Goal: Task Accomplishment & Management: Complete application form

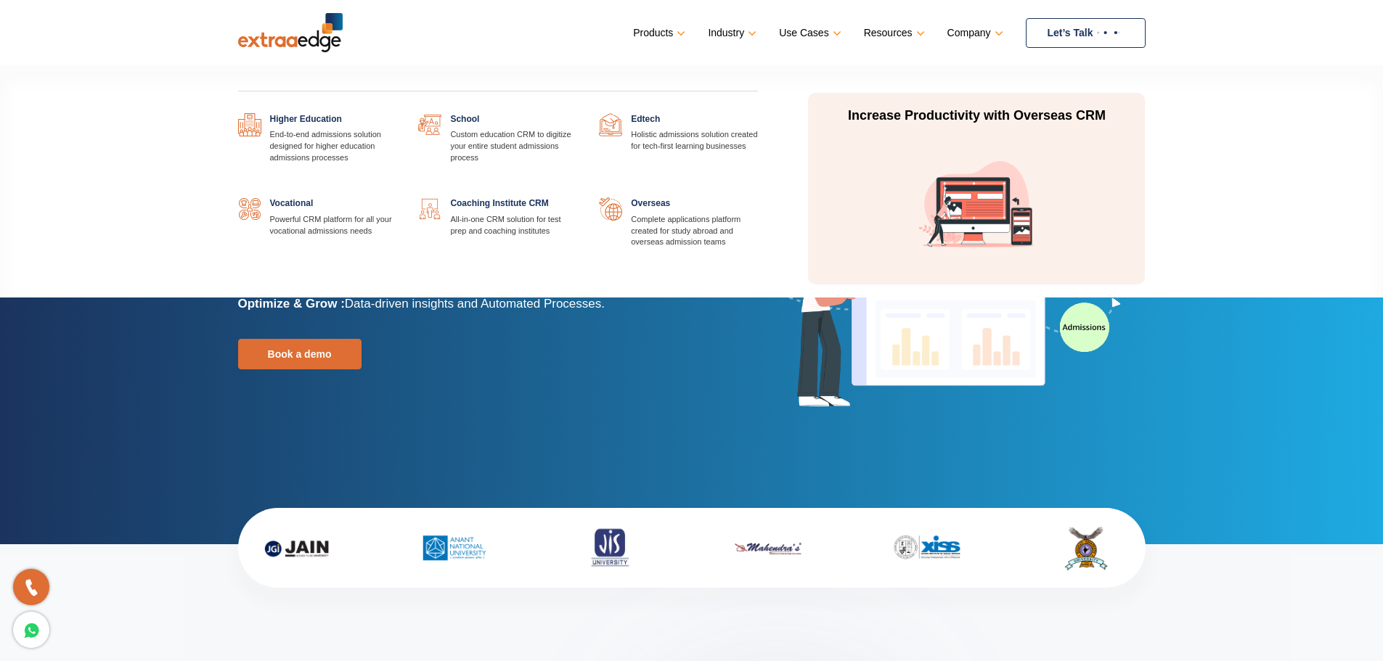
click at [758, 197] on link at bounding box center [758, 197] width 0 height 0
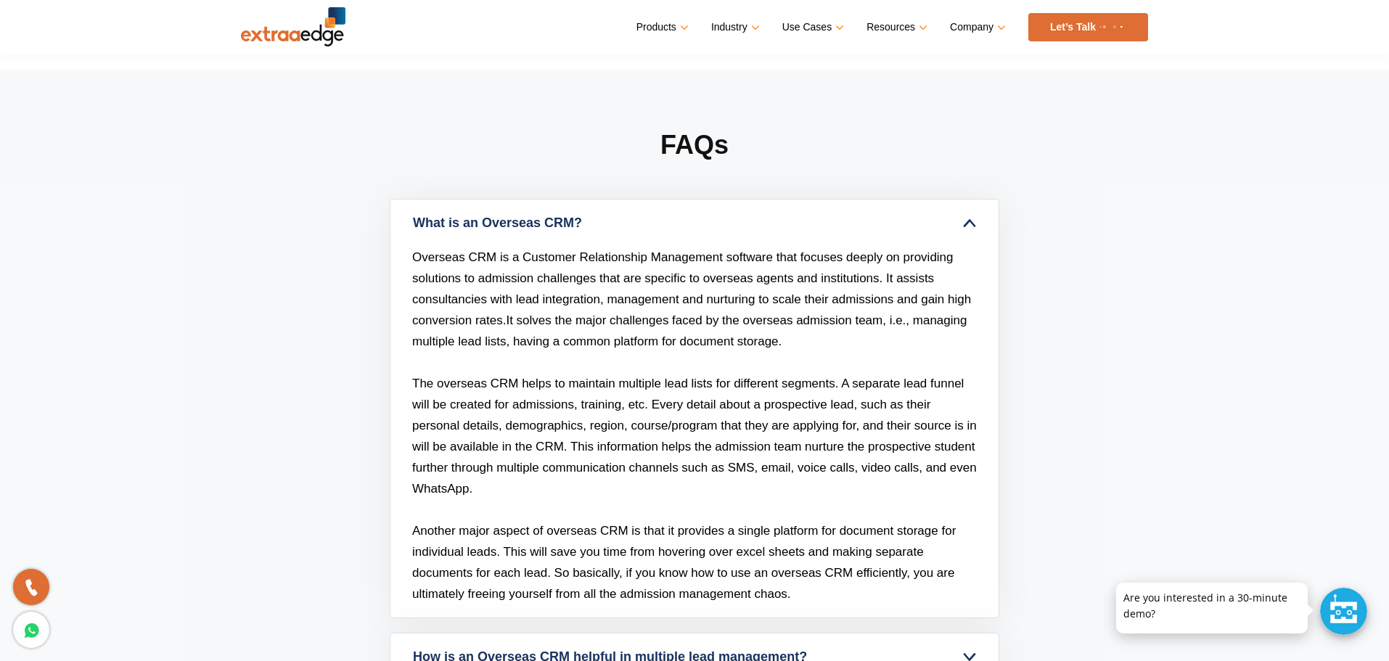
scroll to position [5021, 0]
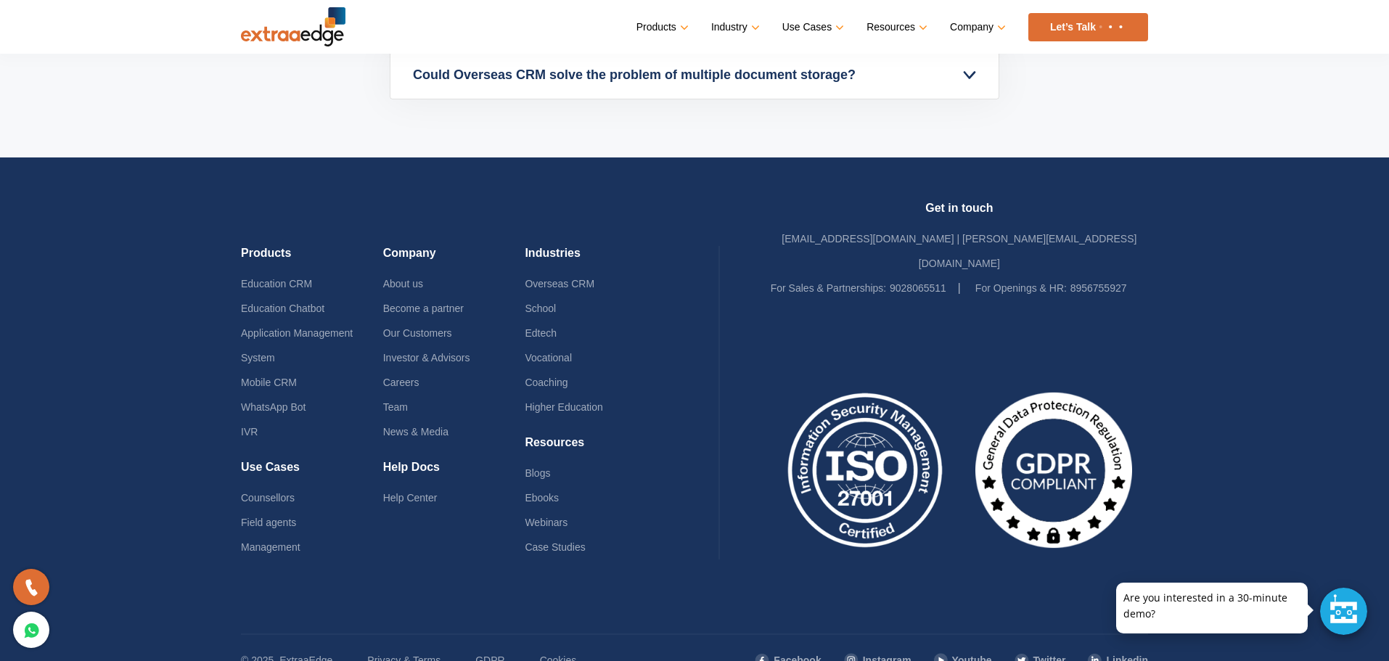
click at [1237, 443] on footer "Products Education CRM Education Chatbot Application Management System Mobile C…" at bounding box center [694, 421] width 1389 height 528
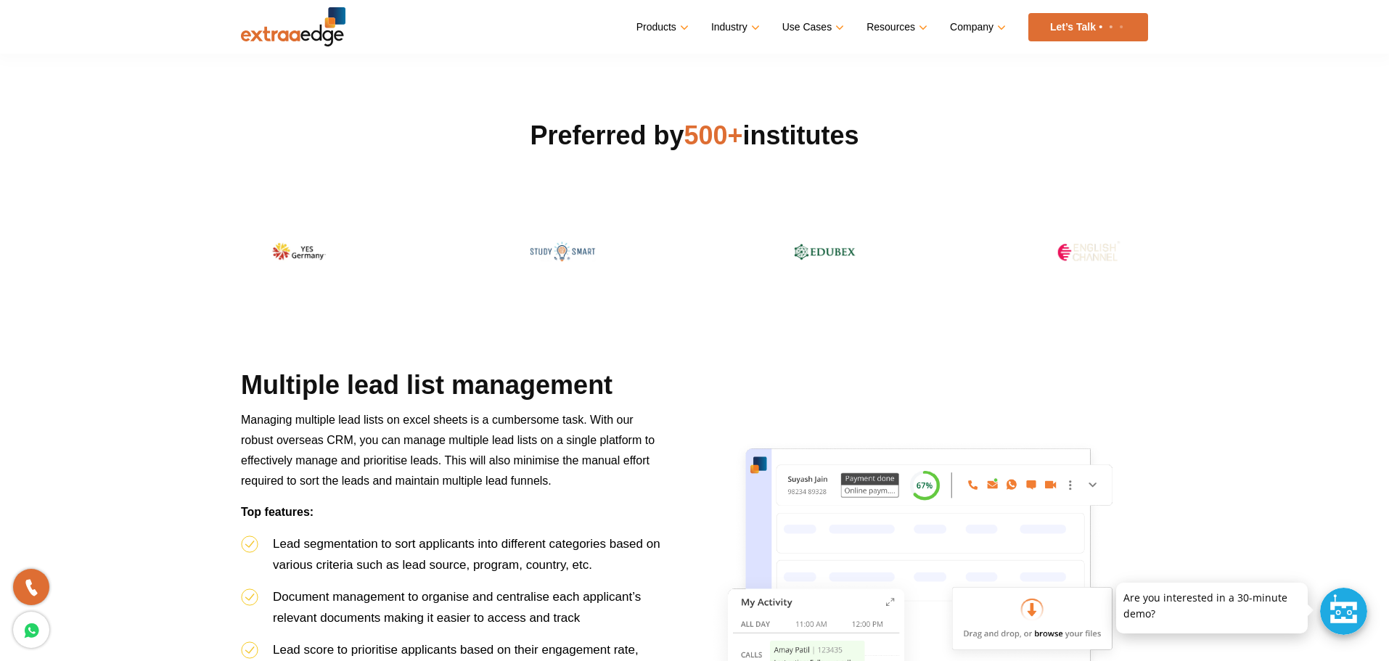
scroll to position [0, 0]
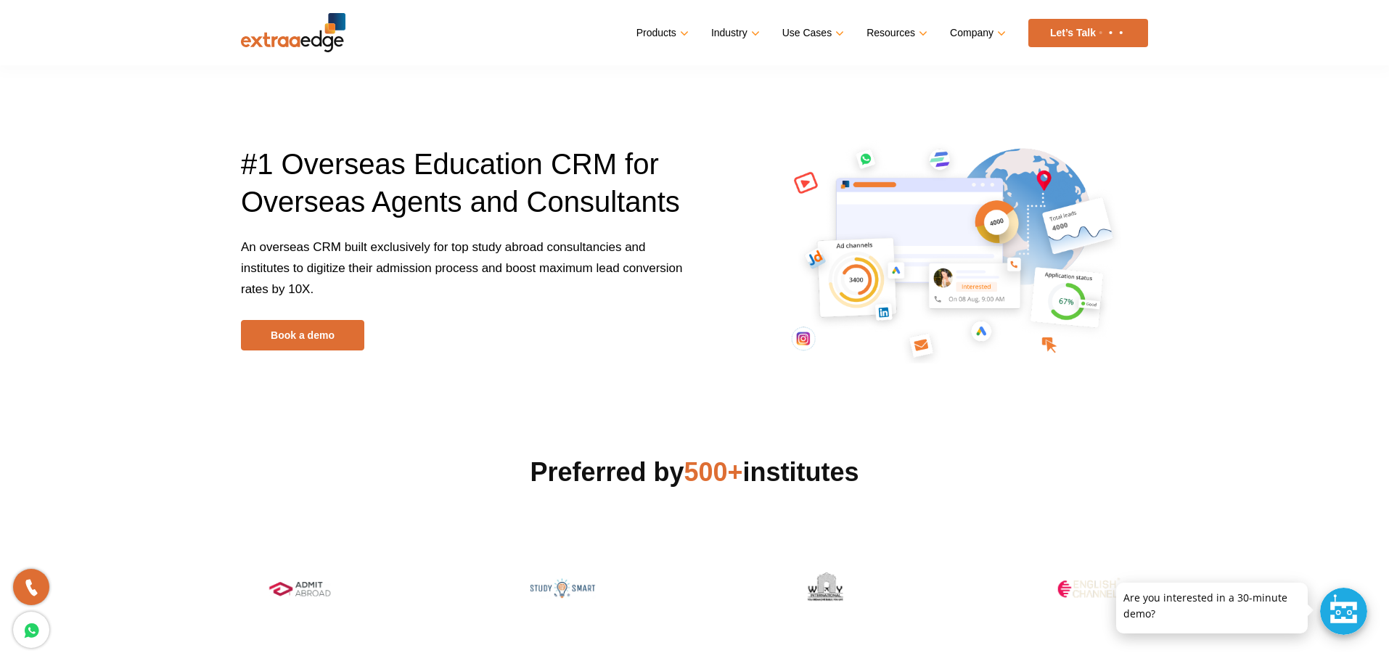
click at [1069, 35] on link "Let’s Talk" at bounding box center [1088, 33] width 120 height 28
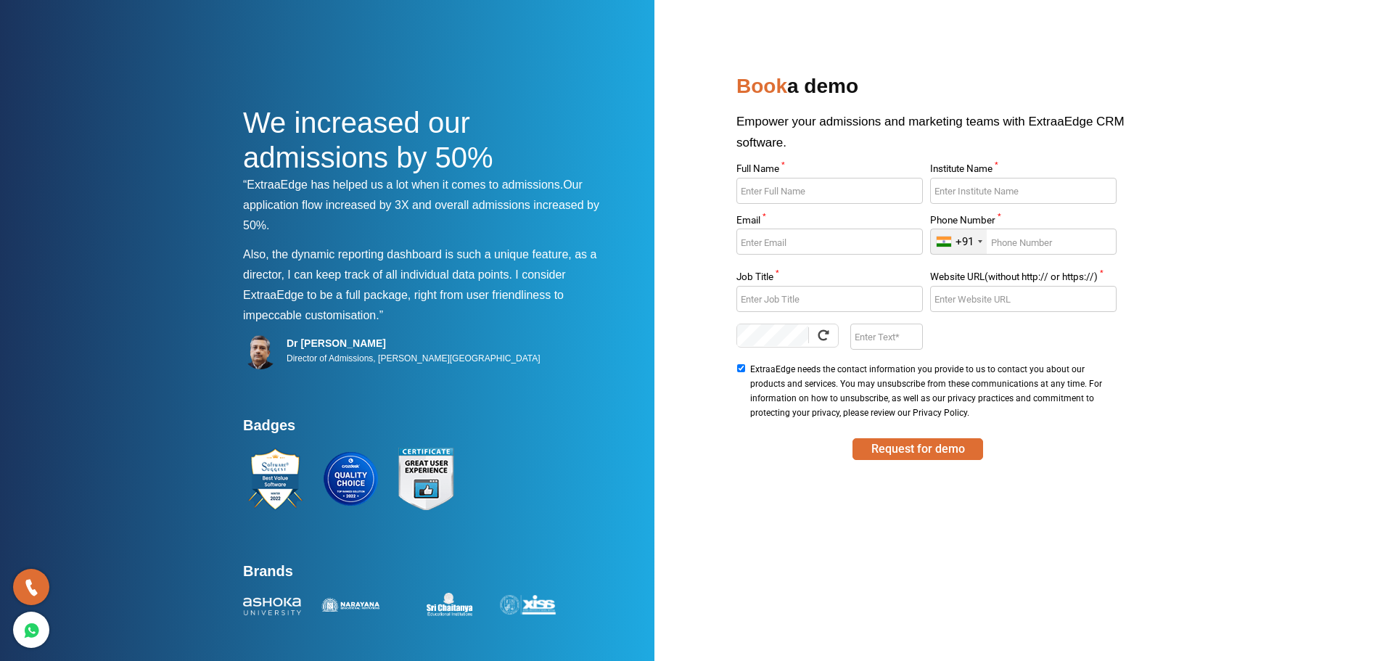
click at [787, 189] on input "Full Name *" at bounding box center [830, 191] width 186 height 26
click at [959, 197] on input "Institute Name *" at bounding box center [1023, 191] width 186 height 26
click at [770, 237] on input "Email *" at bounding box center [830, 242] width 186 height 26
click at [815, 193] on input "Christopher" at bounding box center [830, 191] width 186 height 26
type input "Christopher David"
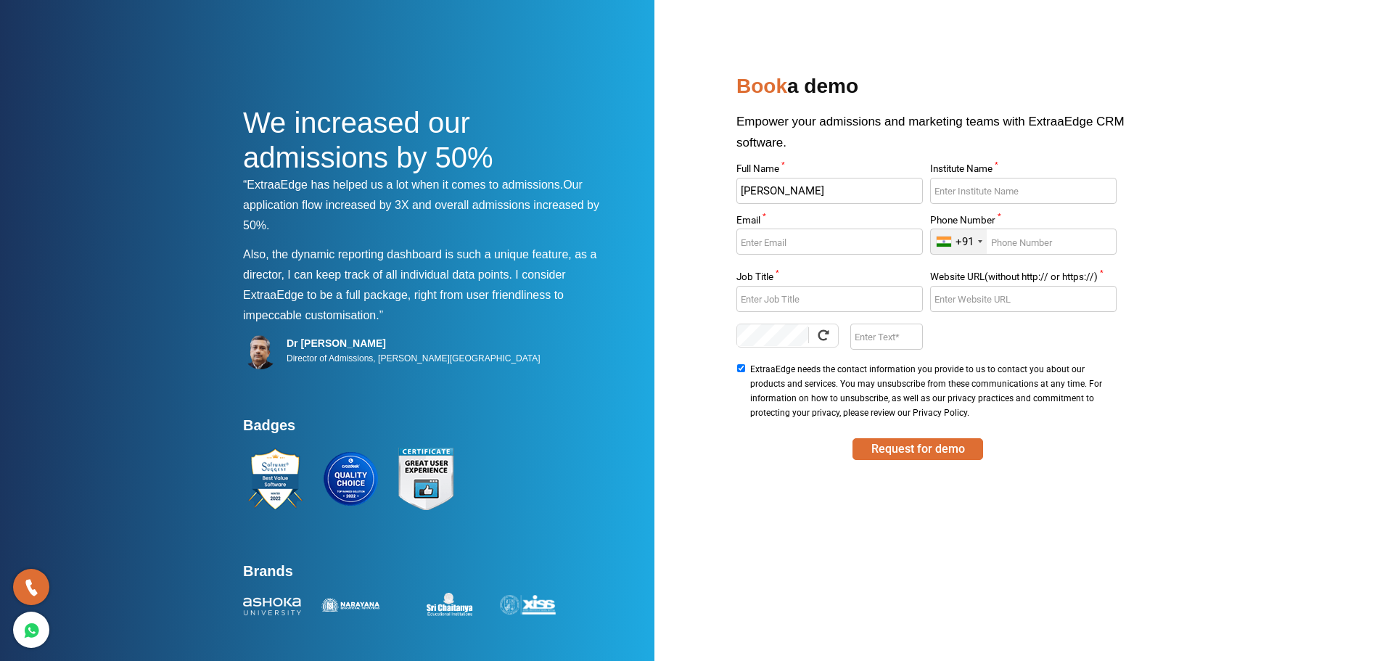
click at [762, 241] on input "Email *" at bounding box center [830, 242] width 186 height 26
type input "christopher.david@reachout-global.com"
click at [981, 238] on div "+91" at bounding box center [959, 241] width 56 height 25
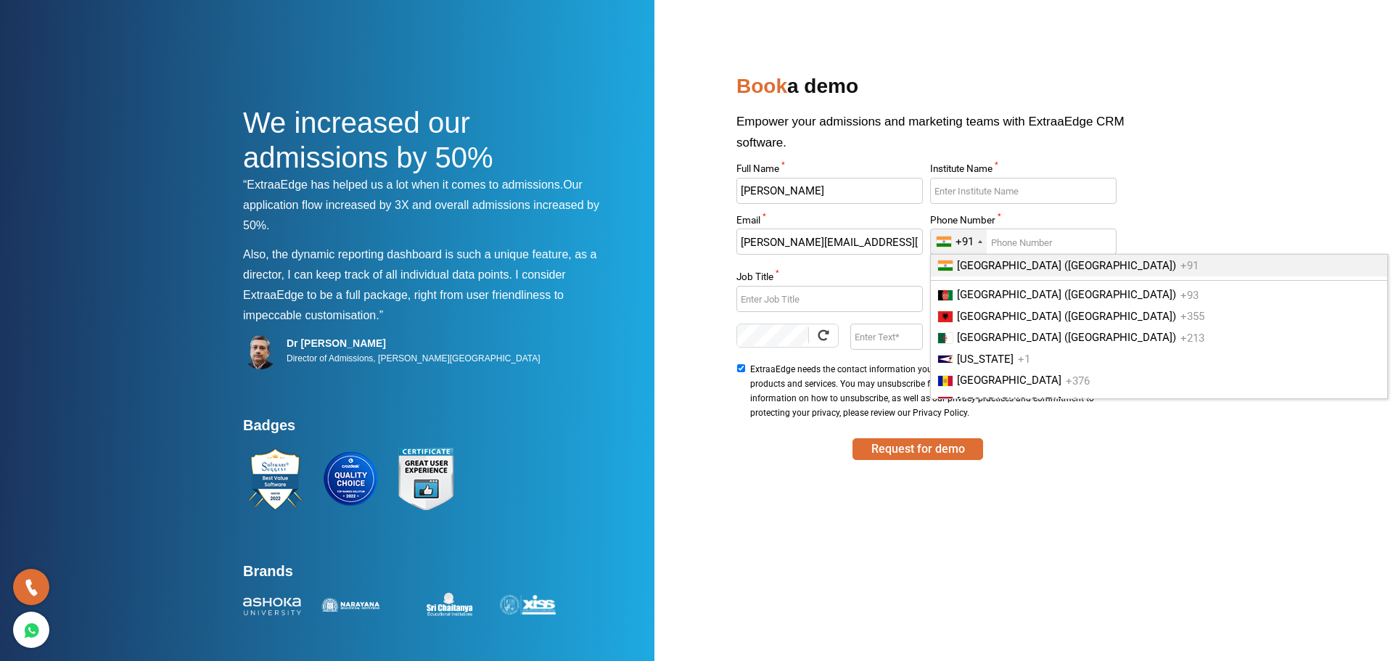
click at [975, 238] on div "+91" at bounding box center [959, 241] width 56 height 25
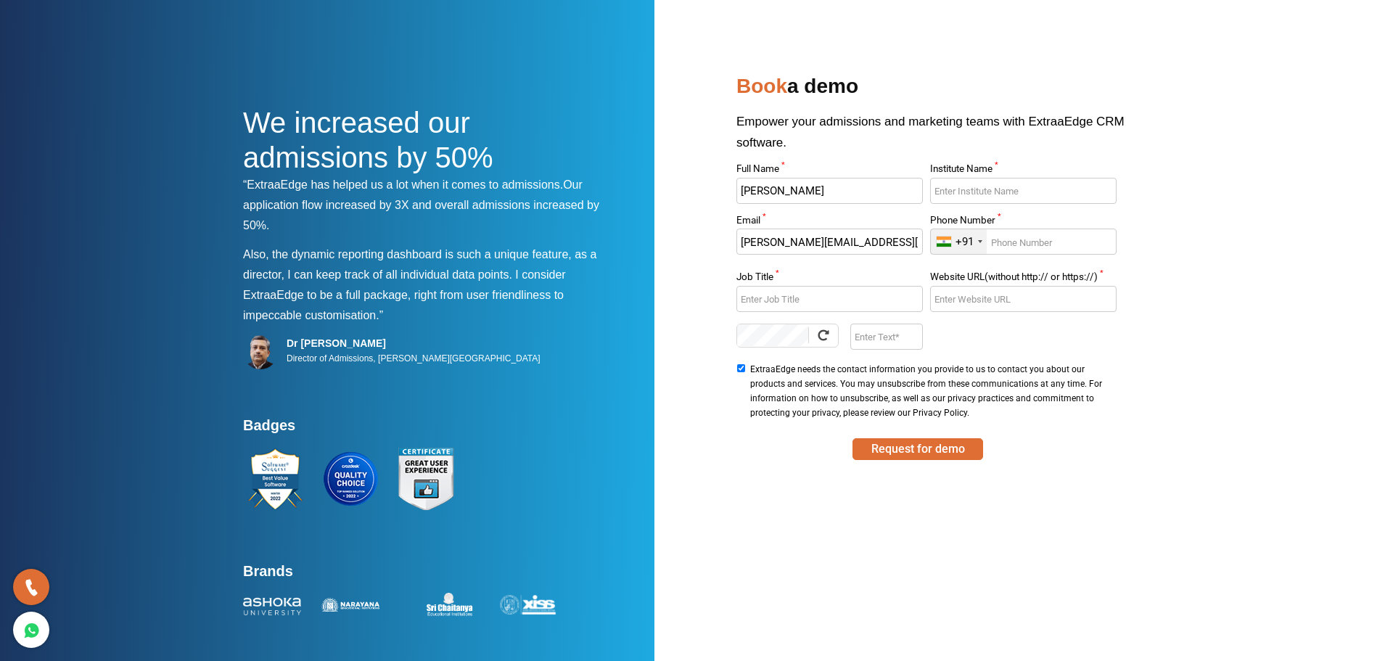
click at [975, 238] on div "+91" at bounding box center [959, 241] width 56 height 25
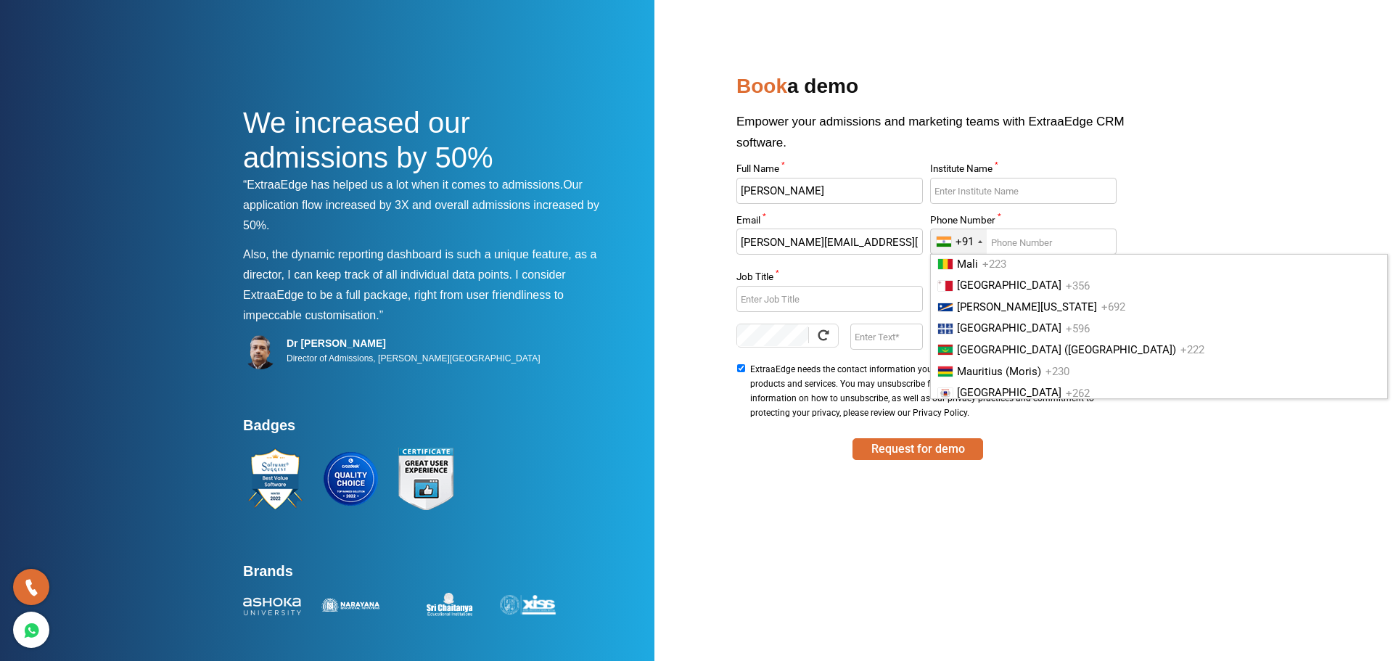
scroll to position [2830, 0]
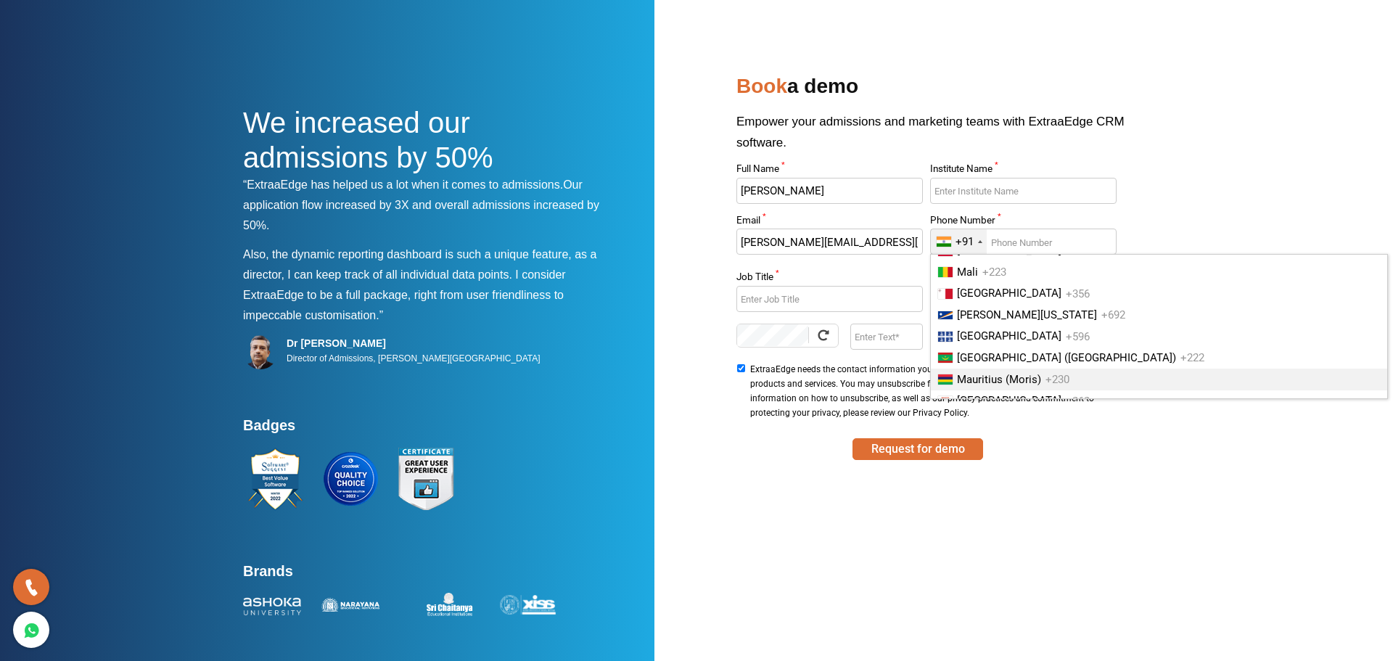
click at [1000, 379] on span "Mauritius (Moris)" at bounding box center [999, 379] width 84 height 13
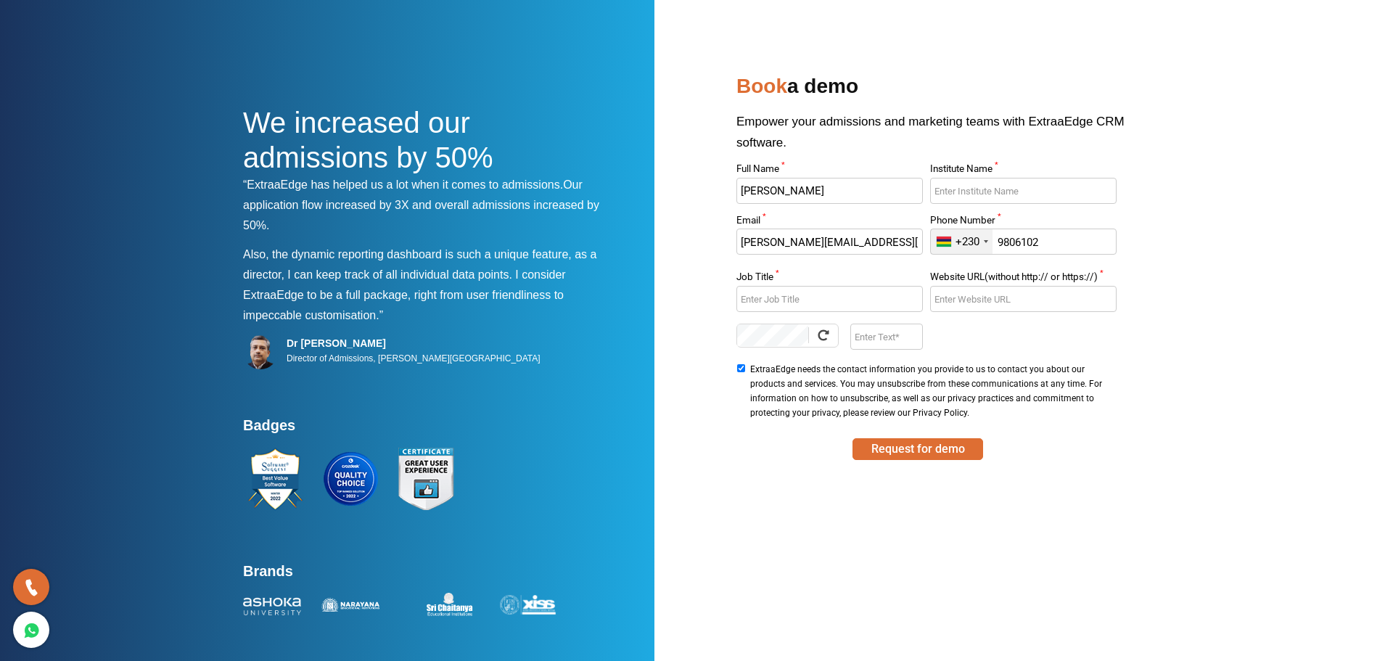
type input "9806102"
click at [800, 305] on input "Job Title *" at bounding box center [830, 299] width 186 height 26
type input "Director"
click at [999, 296] on input "Website URL(without http:// or https://) *" at bounding box center [1023, 299] width 186 height 26
type input "www.reachout-global.com"
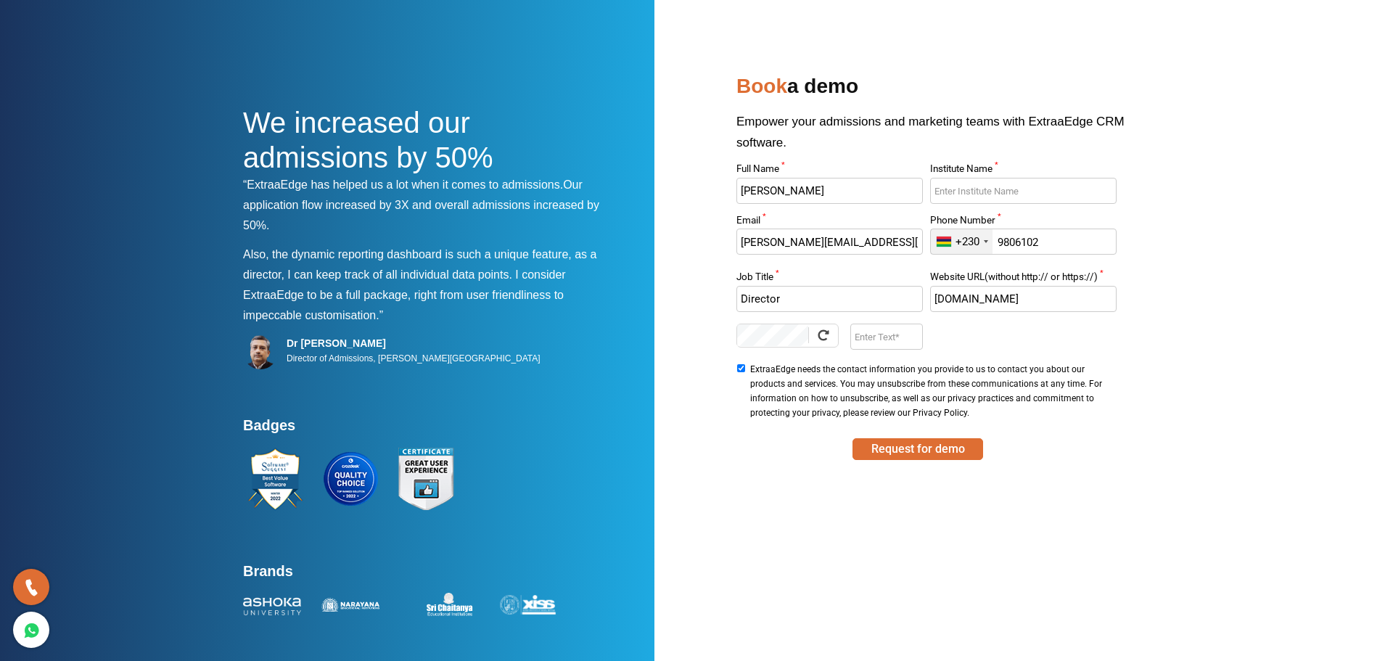
click at [872, 340] on input "Enter Text" at bounding box center [887, 337] width 72 height 26
type input "WVQw"
click at [906, 448] on button "Request for demo" at bounding box center [918, 449] width 131 height 22
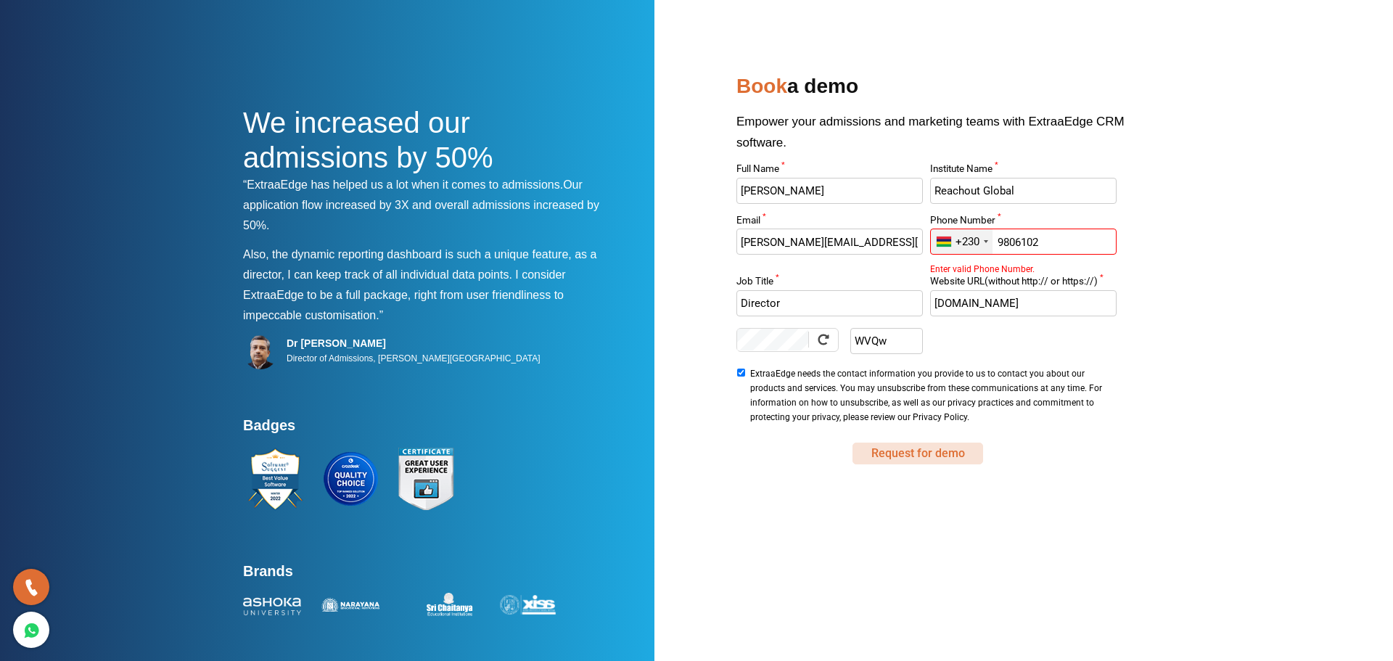
type input "Reachout Global"
click at [905, 454] on button "Request for demo" at bounding box center [918, 454] width 131 height 22
click at [996, 246] on input "9806102" at bounding box center [1023, 242] width 186 height 26
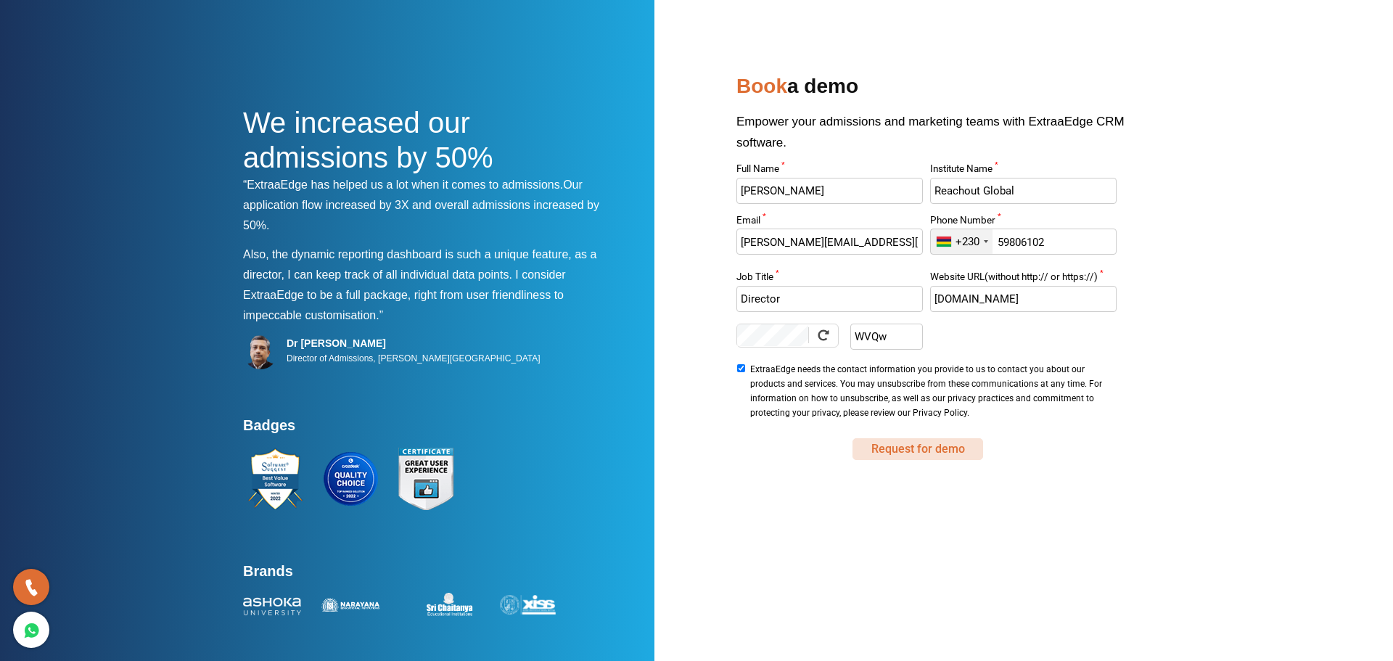
type input "59806102"
click at [922, 451] on button "Request for demo" at bounding box center [918, 449] width 131 height 22
